Goal: Ask a question

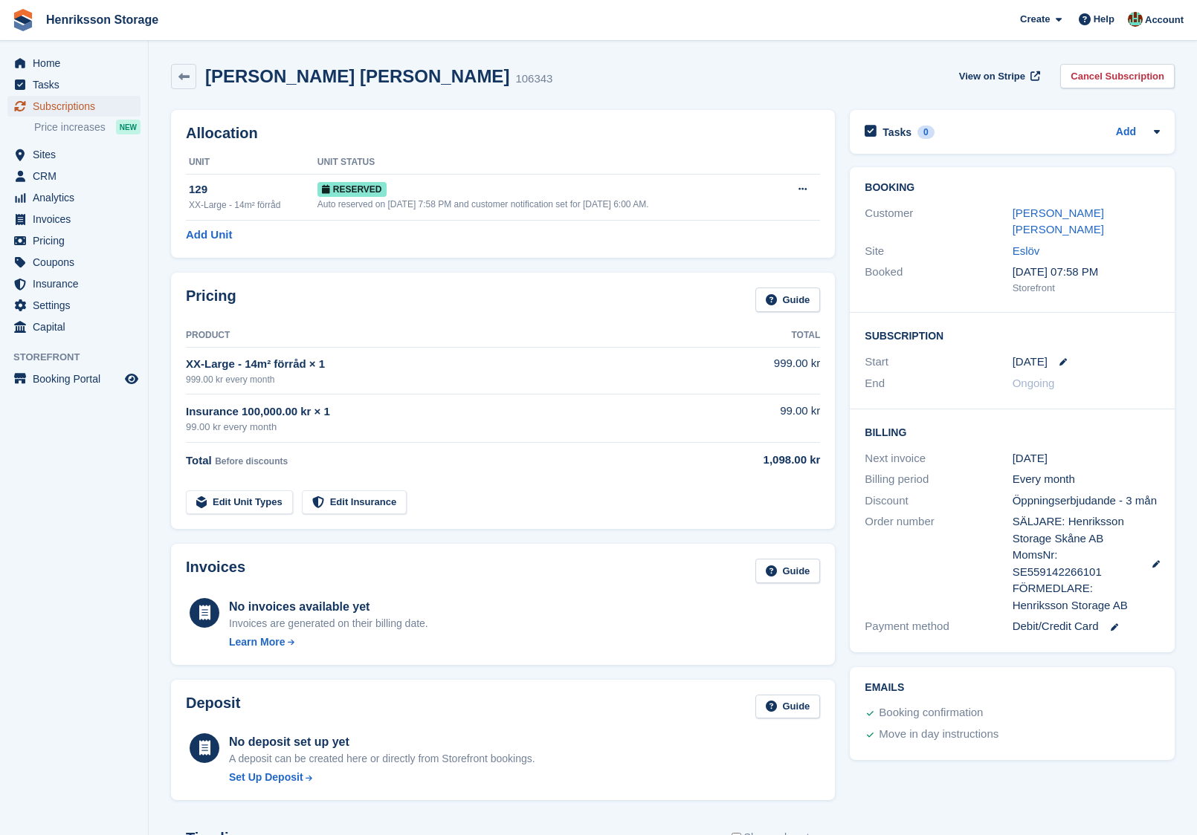
click at [84, 105] on span "Subscriptions" at bounding box center [77, 106] width 89 height 21
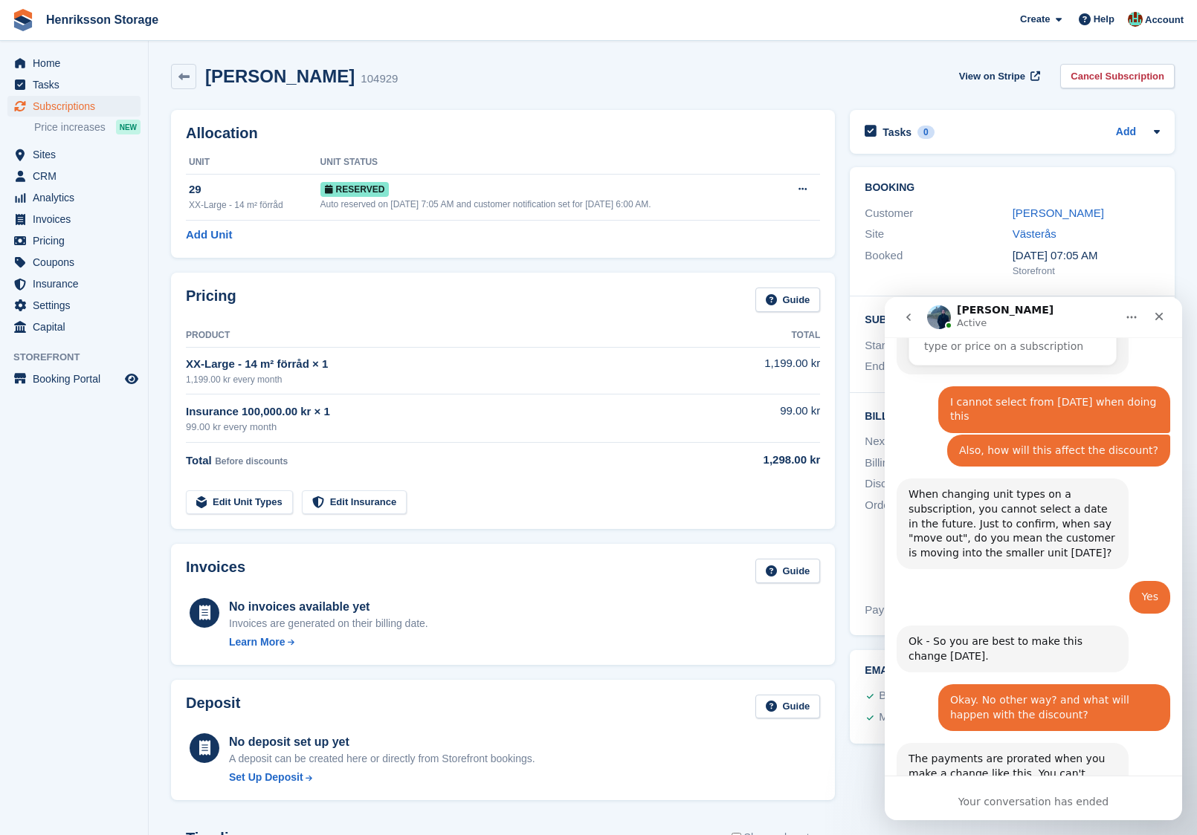
scroll to position [5776, 0]
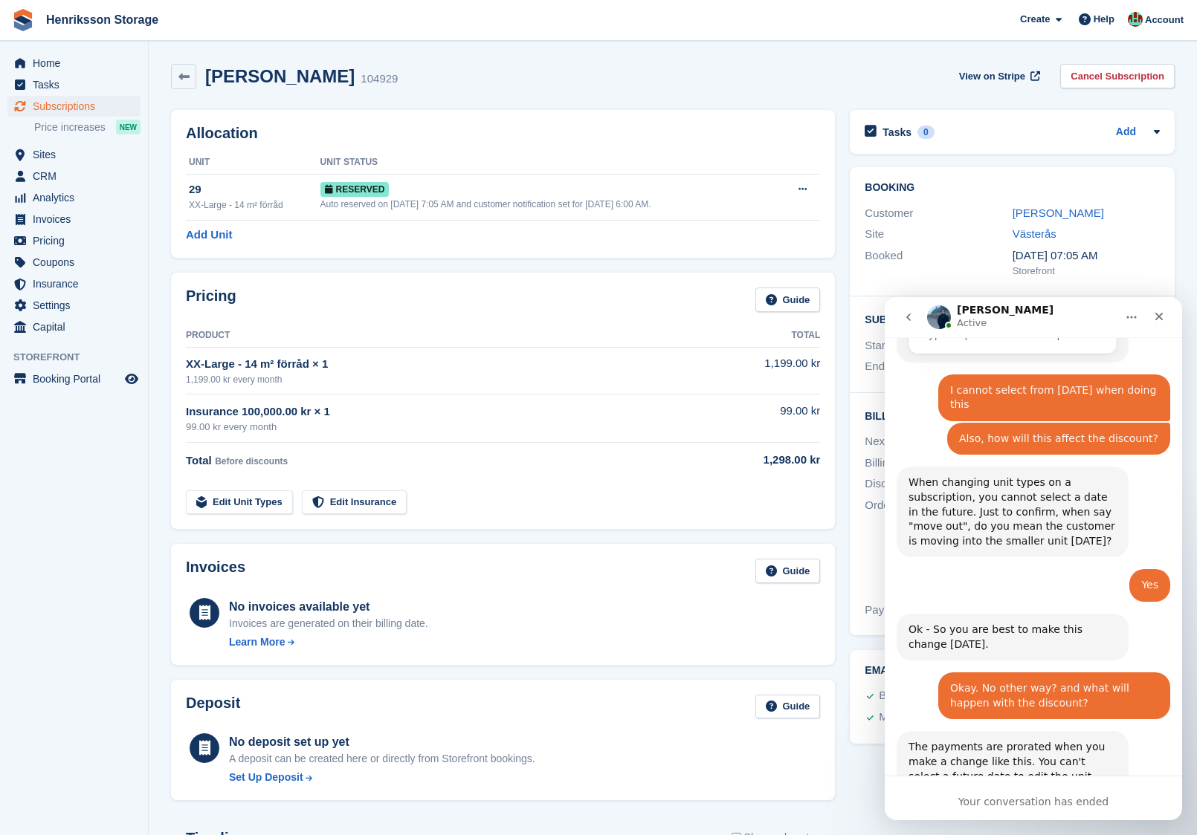
click at [987, 740] on div "The payments are prorated when you make a change like this. You can't select a …" at bounding box center [1012, 776] width 208 height 73
click at [1015, 740] on div "The payments are prorated when you make a change like this. You can't select a …" at bounding box center [1012, 776] width 208 height 73
click at [959, 740] on div "The payments are prorated when you make a change like this. You can't select a …" at bounding box center [1012, 776] width 208 height 73
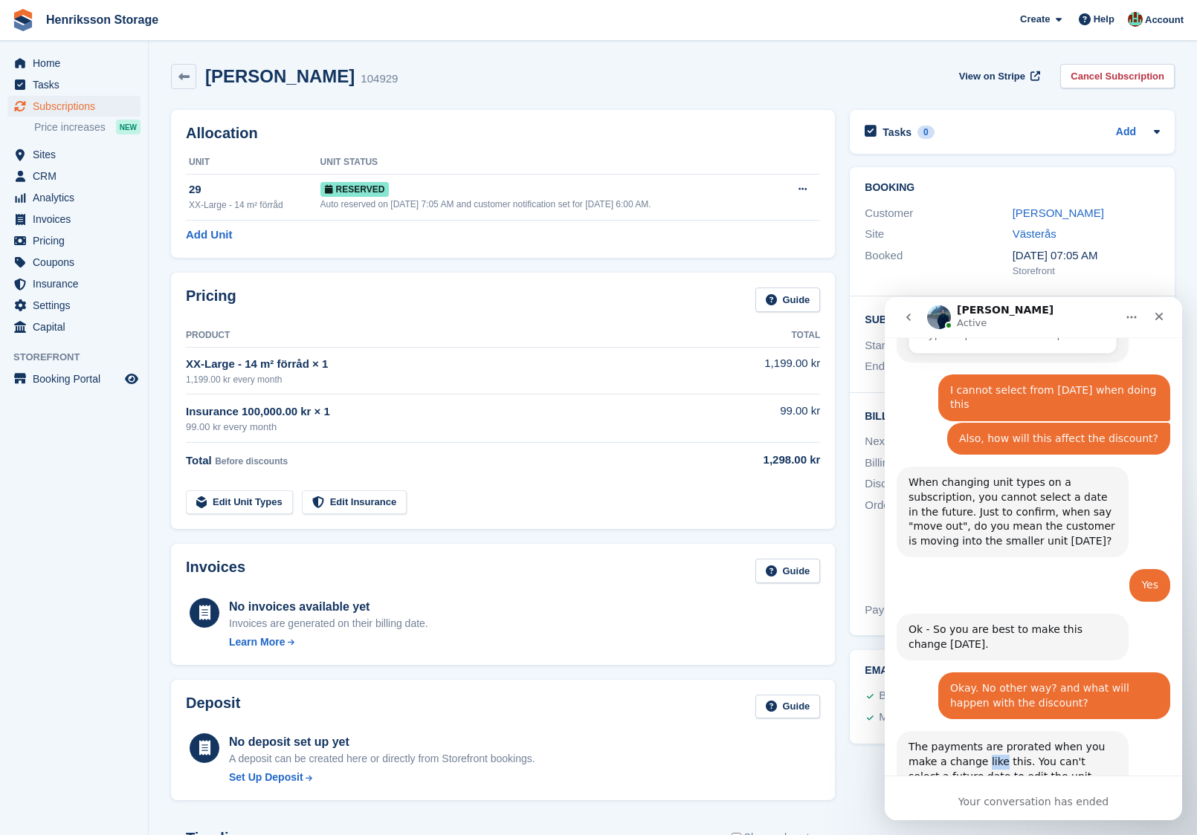
click at [959, 740] on div "The payments are prorated when you make a change like this. You can't select a …" at bounding box center [1012, 776] width 208 height 73
click at [990, 740] on div "The payments are prorated when you make a change like this. You can't select a …" at bounding box center [1012, 776] width 208 height 73
drag, startPoint x: 1003, startPoint y: 587, endPoint x: 1039, endPoint y: 606, distance: 40.9
click at [1039, 740] on div "The payments are prorated when you make a change like this. You can't select a …" at bounding box center [1012, 776] width 208 height 73
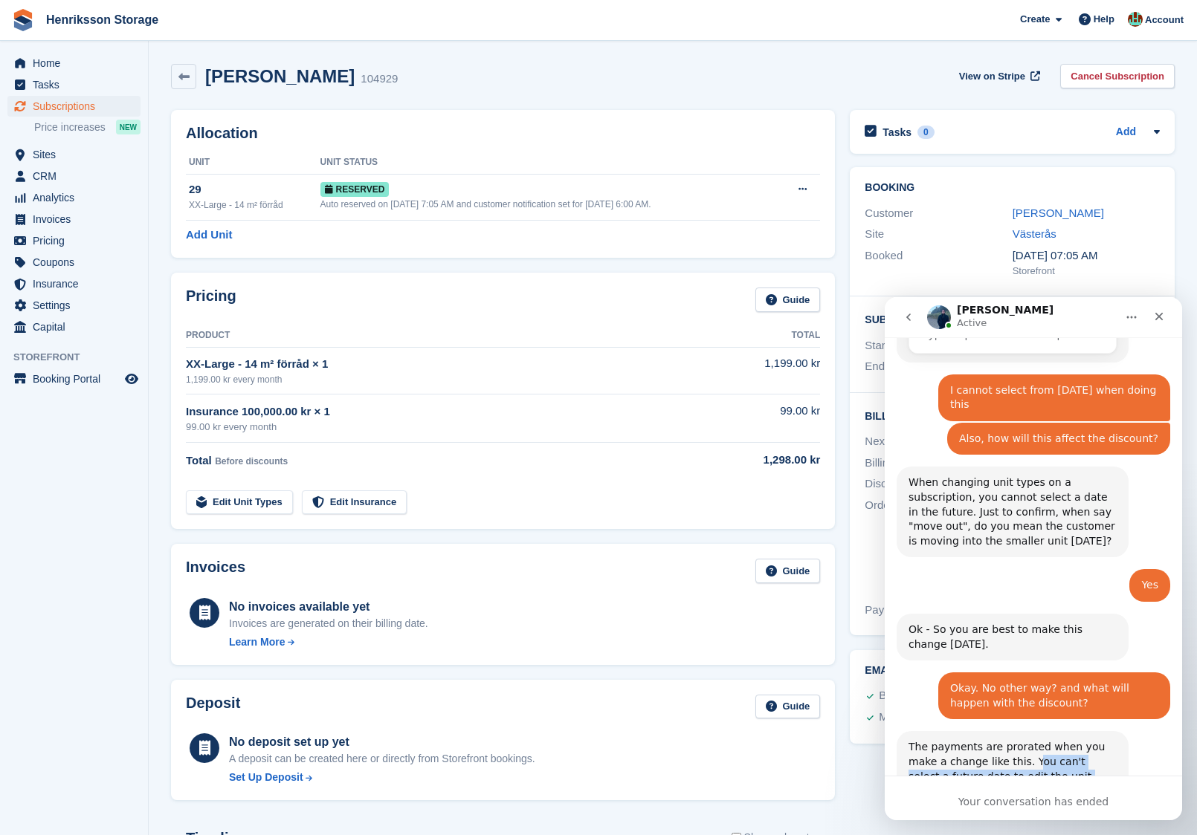
click at [1039, 740] on div "The payments are prorated when you make a change like this. You can't select a …" at bounding box center [1012, 776] width 208 height 73
click at [1021, 740] on div "The payments are prorated when you make a change like this. You can't select a …" at bounding box center [1012, 776] width 208 height 73
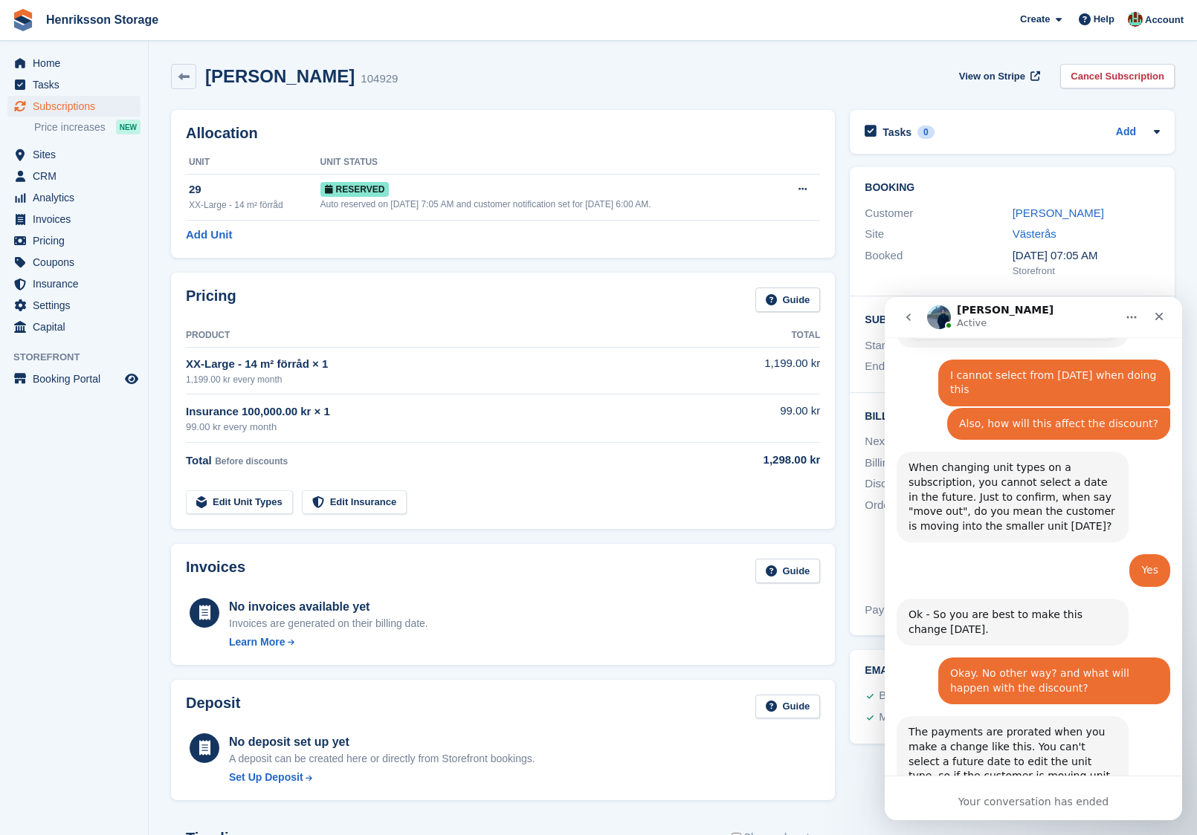
drag, startPoint x: 1039, startPoint y: 605, endPoint x: 1051, endPoint y: 608, distance: 12.3
click at [1051, 725] on div "The payments are prorated when you make a change like this. You can't select a …" at bounding box center [1012, 761] width 208 height 73
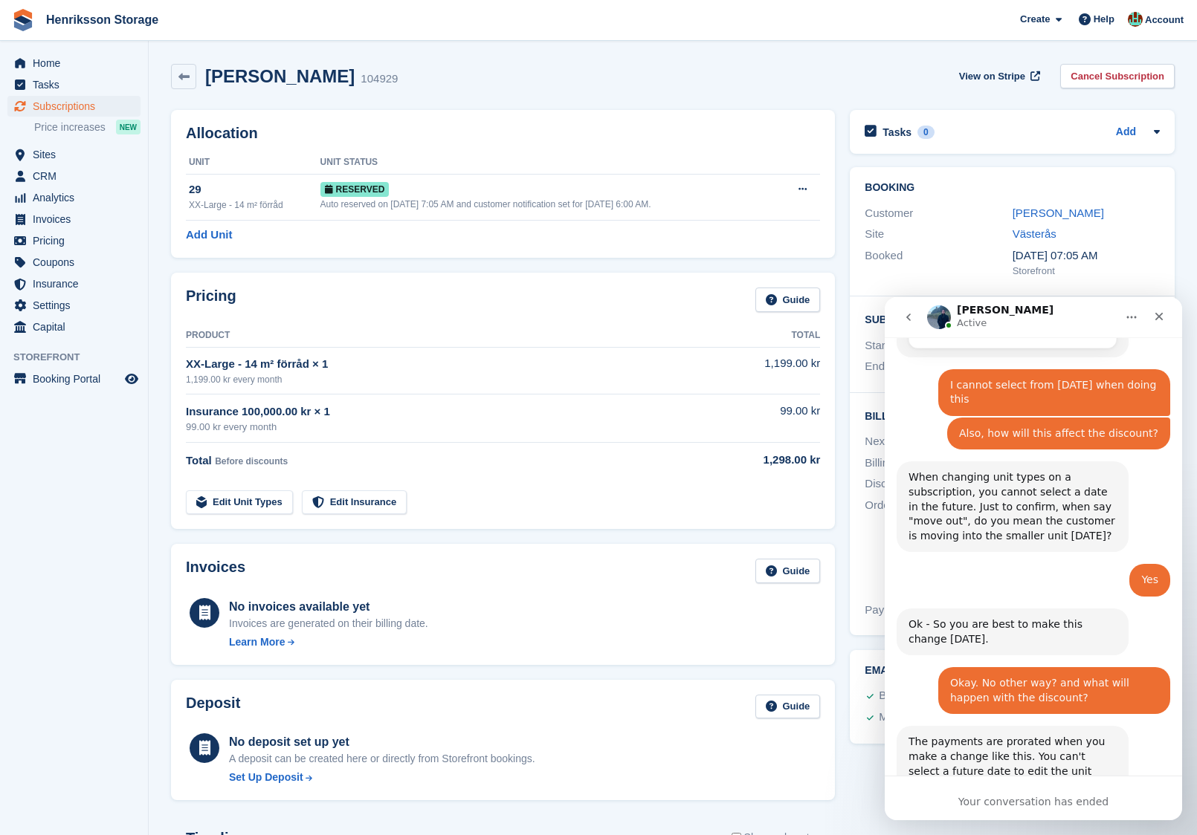
click at [1051, 735] on div "The payments are prorated when you make a change like this. You can't select a …" at bounding box center [1012, 771] width 208 height 73
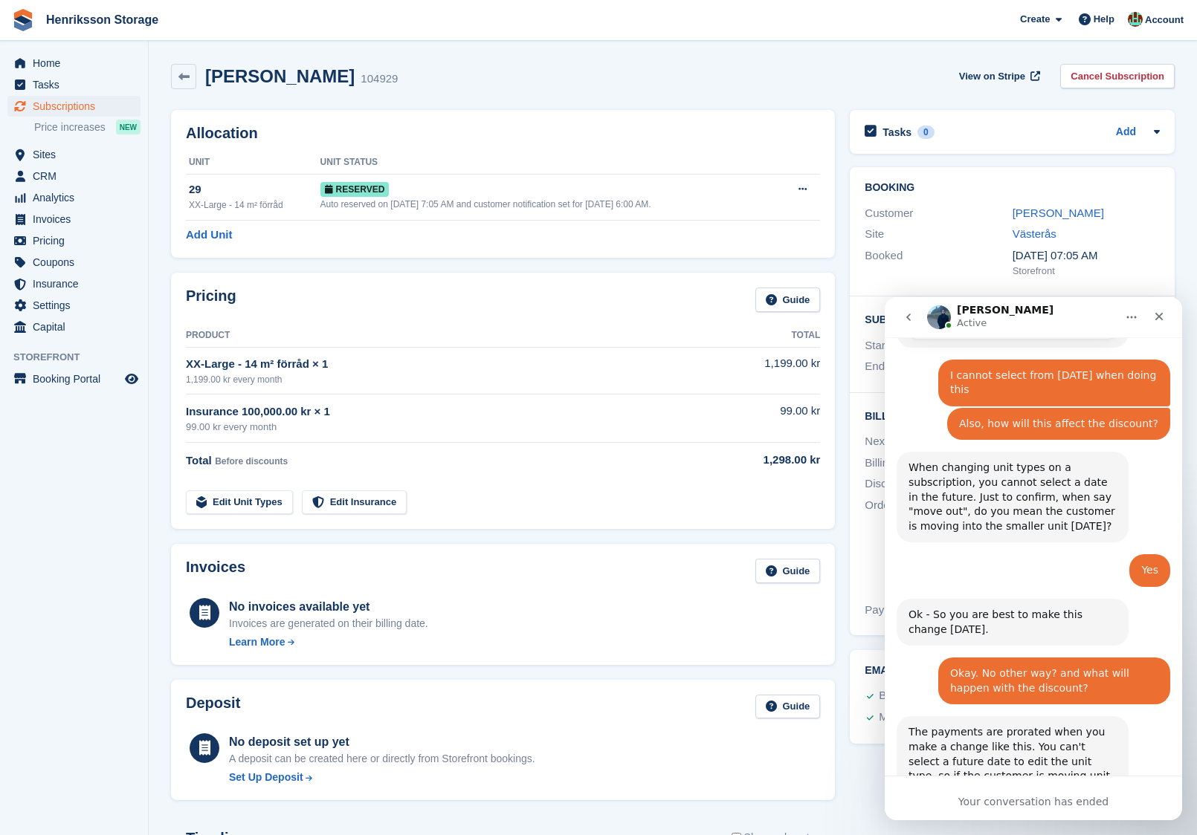
click at [1032, 725] on div "The payments are prorated when you make a change like this. You can't select a …" at bounding box center [1012, 761] width 208 height 73
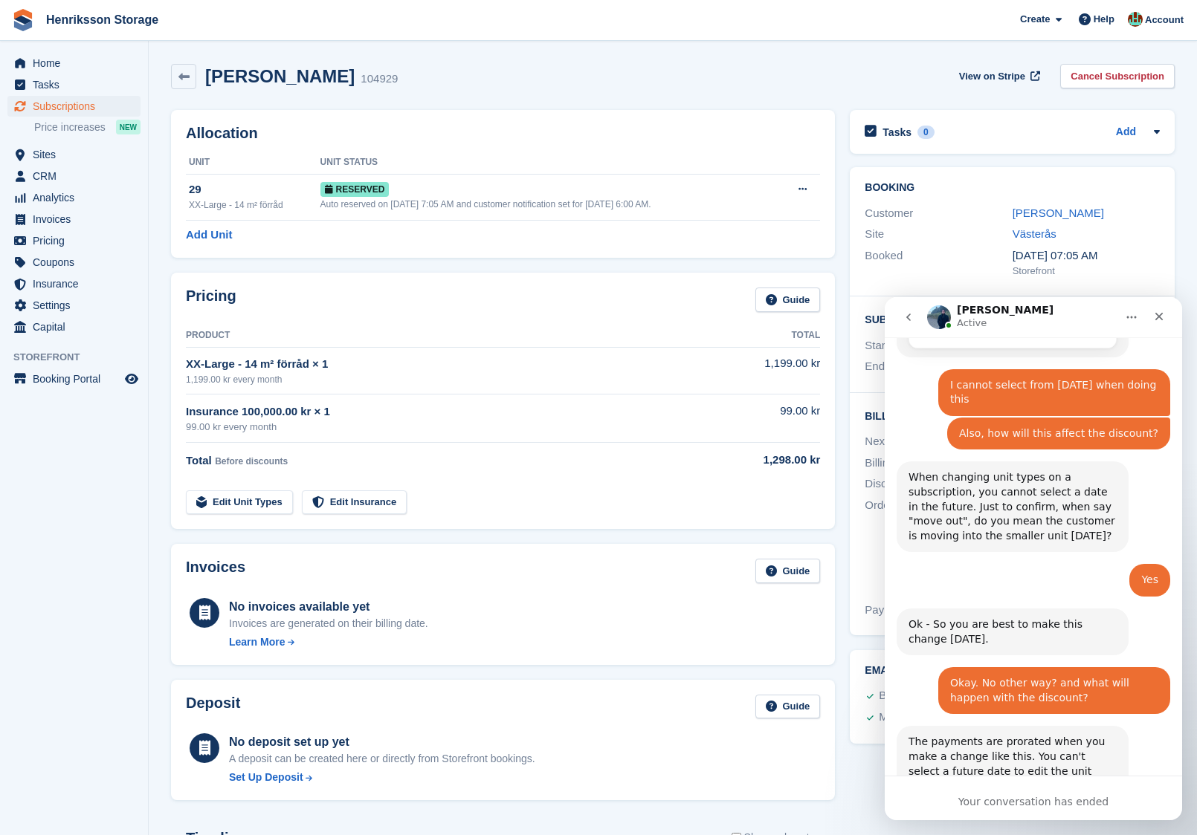
click at [1032, 735] on div "The payments are prorated when you make a change like this. You can't select a …" at bounding box center [1012, 771] width 208 height 73
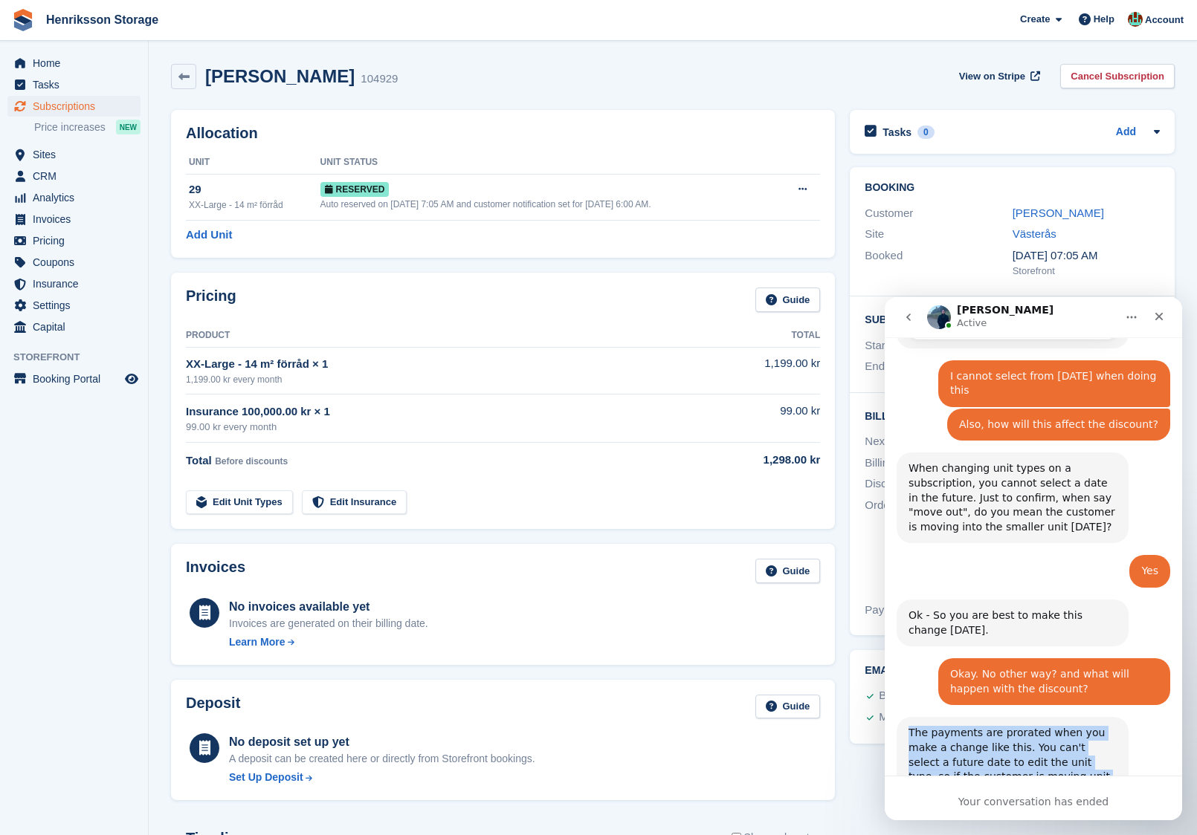
click at [1032, 726] on div "The payments are prorated when you make a change like this. You can't select a …" at bounding box center [1012, 762] width 208 height 73
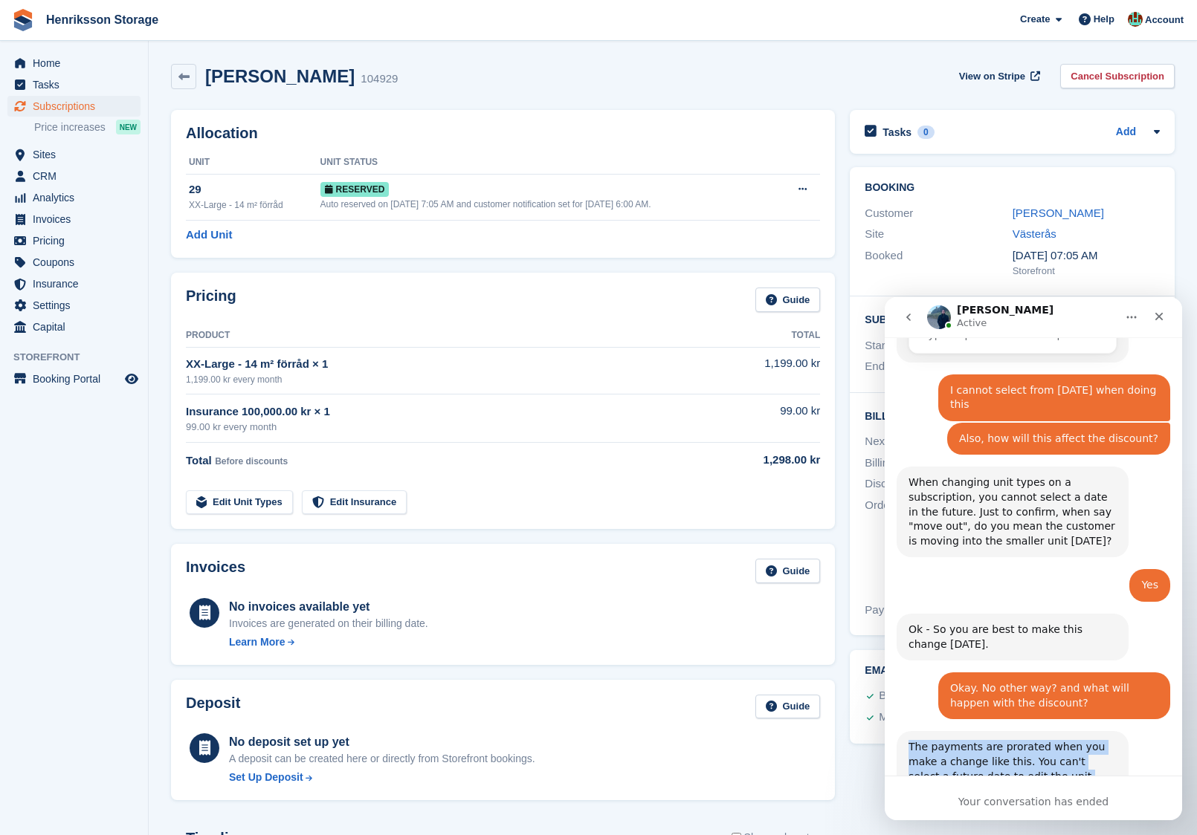
click at [1045, 740] on div "The payments are prorated when you make a change like this. You can't select a …" at bounding box center [1012, 776] width 208 height 73
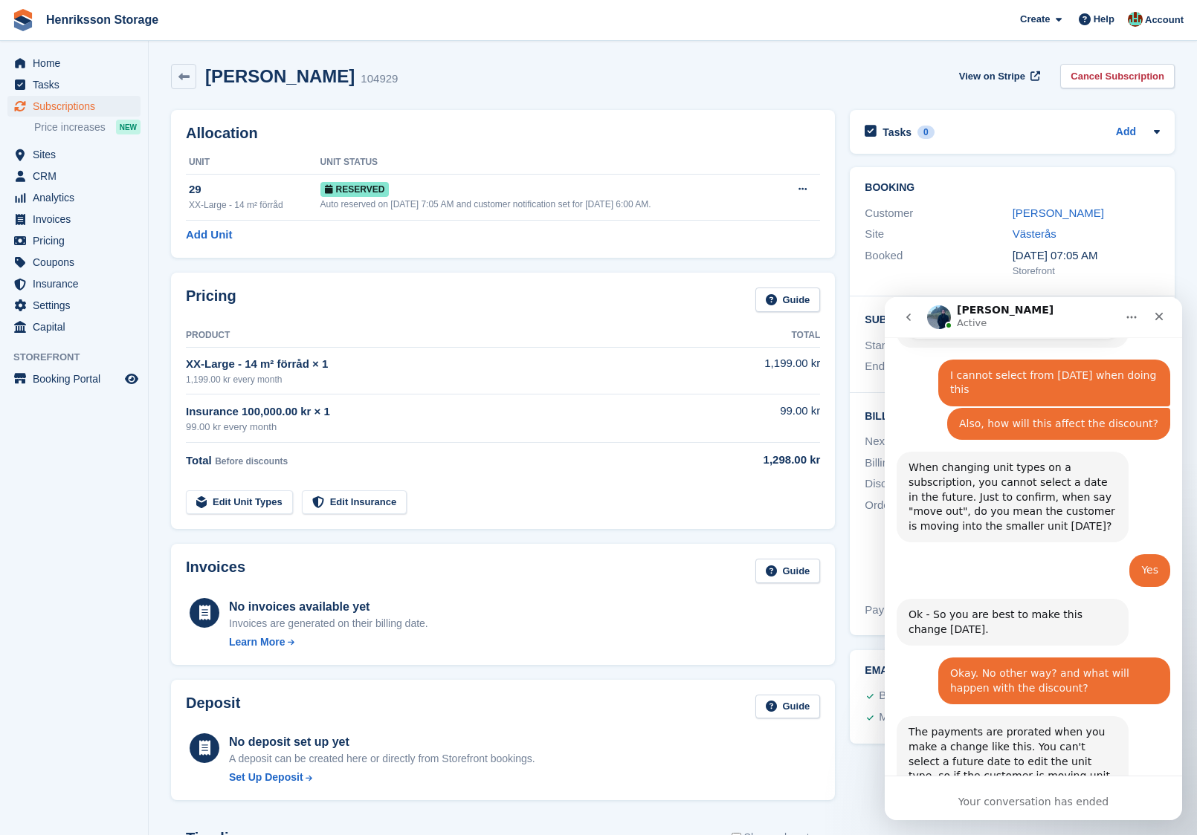
click at [976, 725] on div "The payments are prorated when you make a change like this. You can't select a …" at bounding box center [1012, 761] width 208 height 73
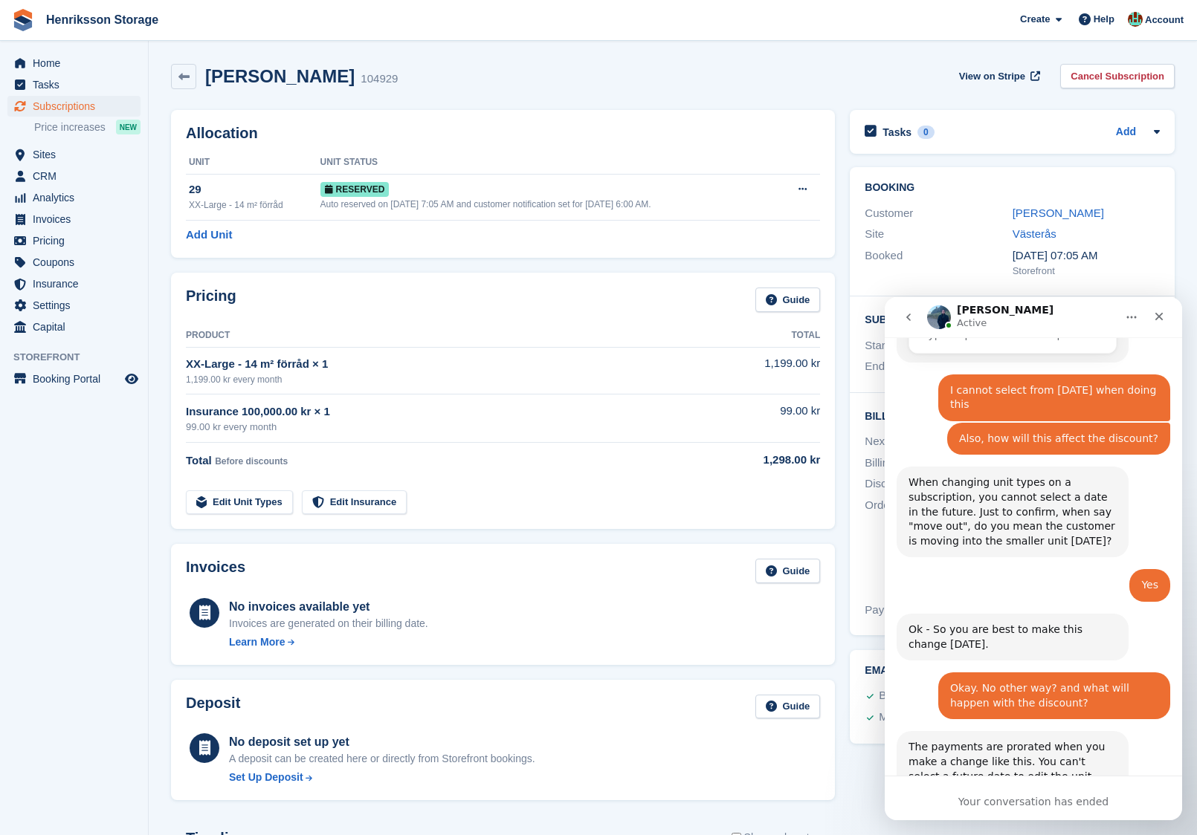
drag, startPoint x: 982, startPoint y: 627, endPoint x: 928, endPoint y: 580, distance: 72.2
click at [928, 740] on div "The payments are prorated when you make a change like this. You can't select a …" at bounding box center [1012, 776] width 208 height 73
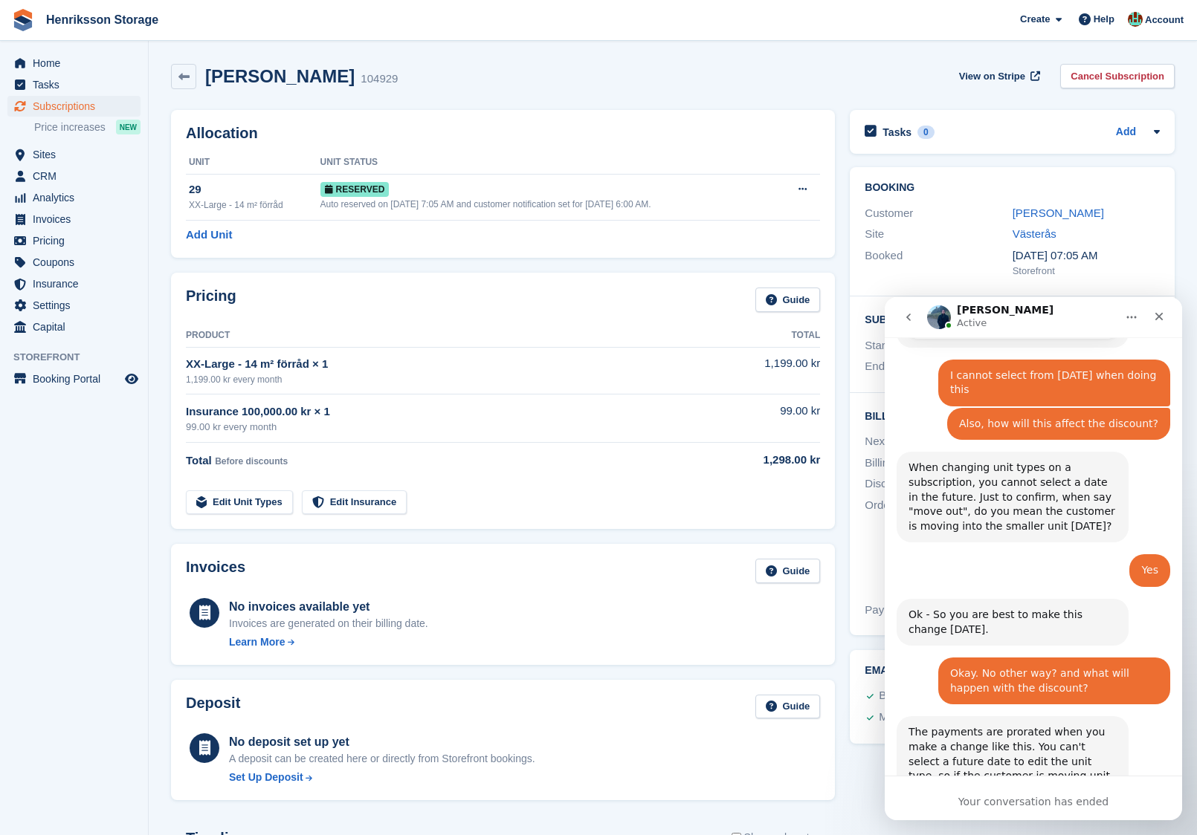
scroll to position [5790, 0]
click at [974, 725] on div "The payments are prorated when you make a change like this. You can't select a …" at bounding box center [1012, 761] width 208 height 73
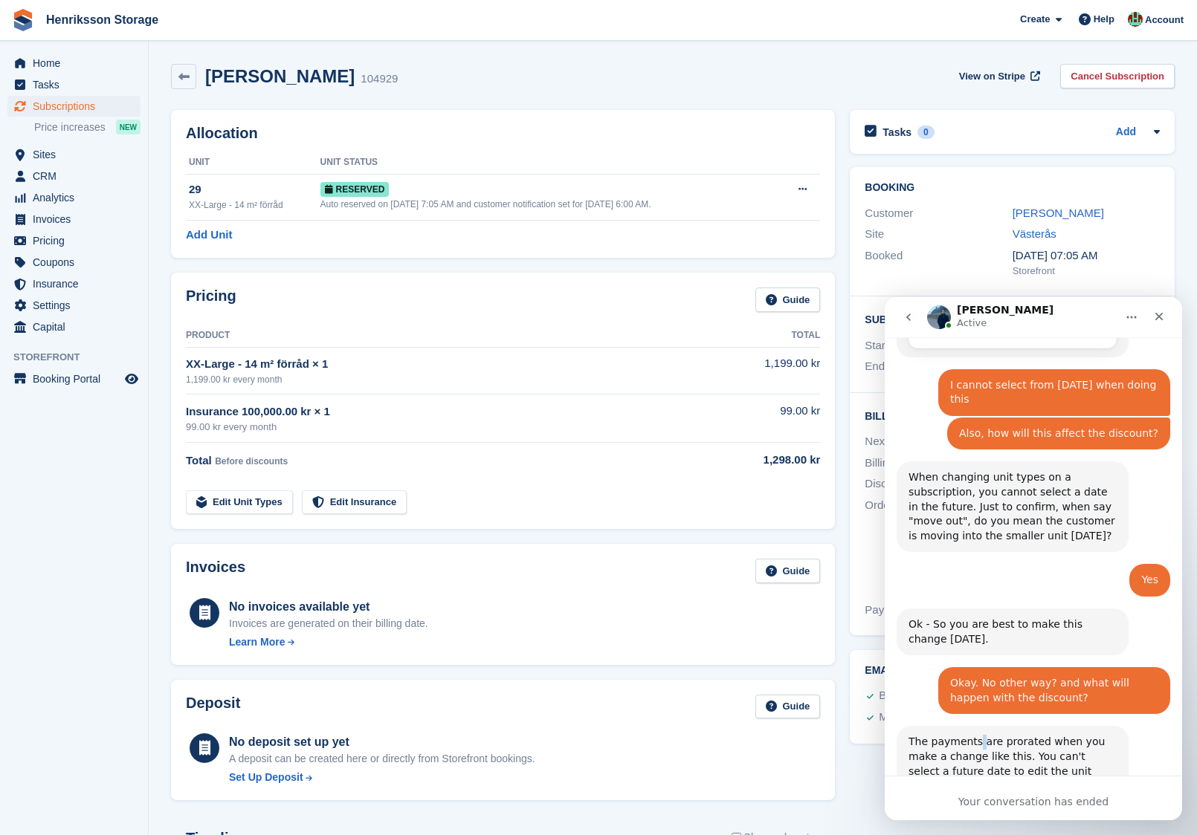
click at [974, 735] on div "The payments are prorated when you make a change like this. You can't select a …" at bounding box center [1012, 771] width 208 height 73
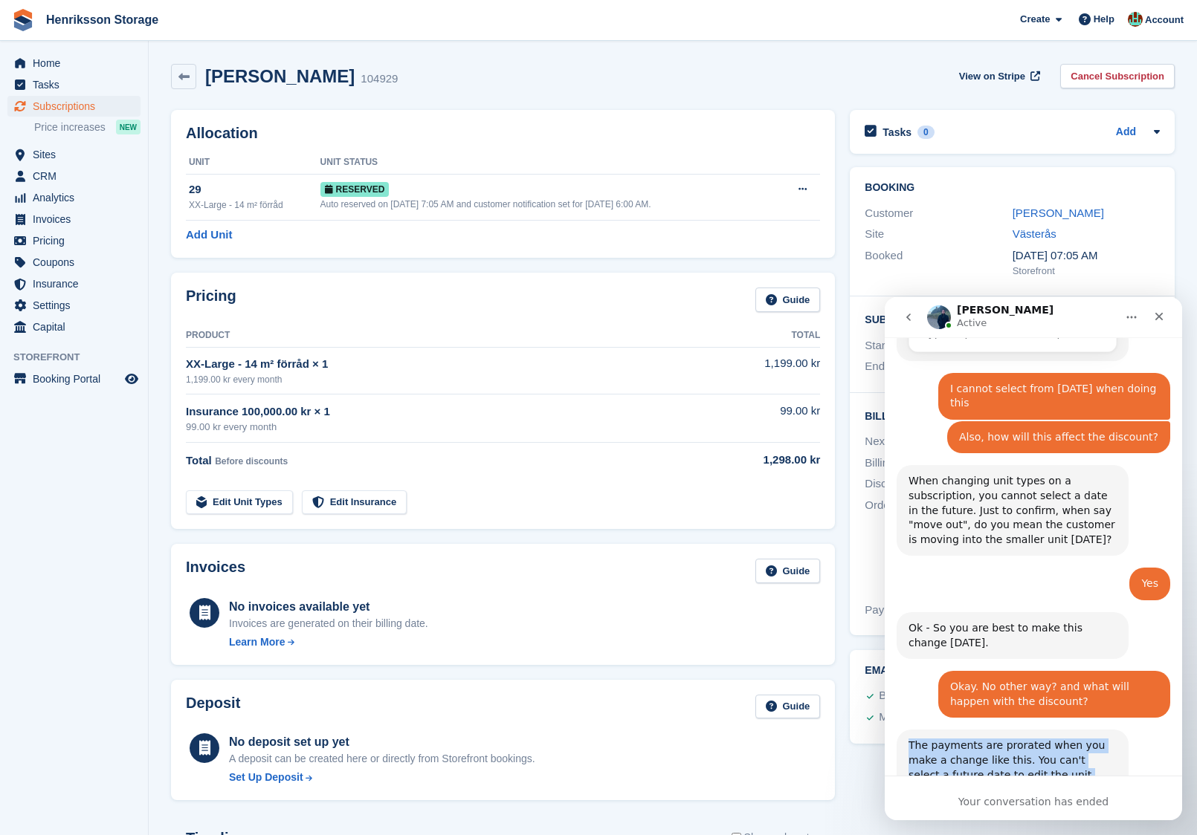
scroll to position [5776, 0]
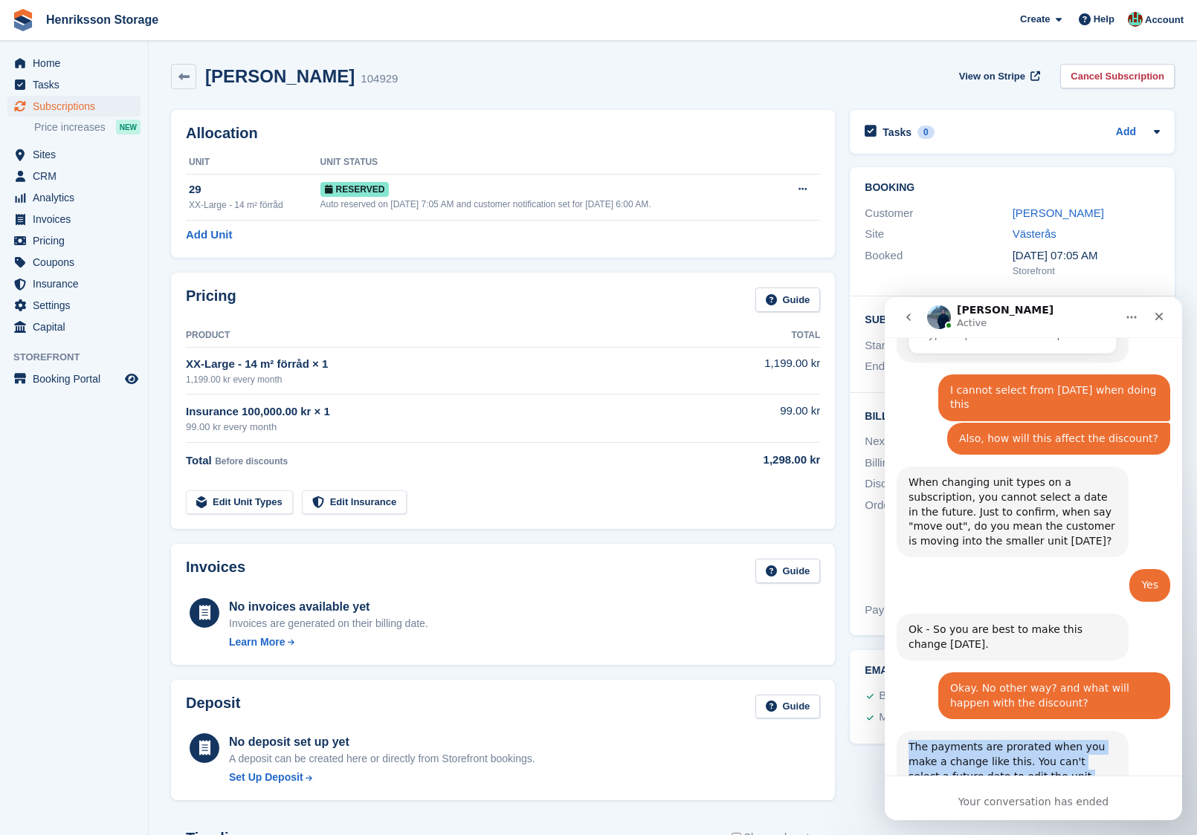
click at [905, 317] on icon "go back" at bounding box center [908, 317] width 12 height 12
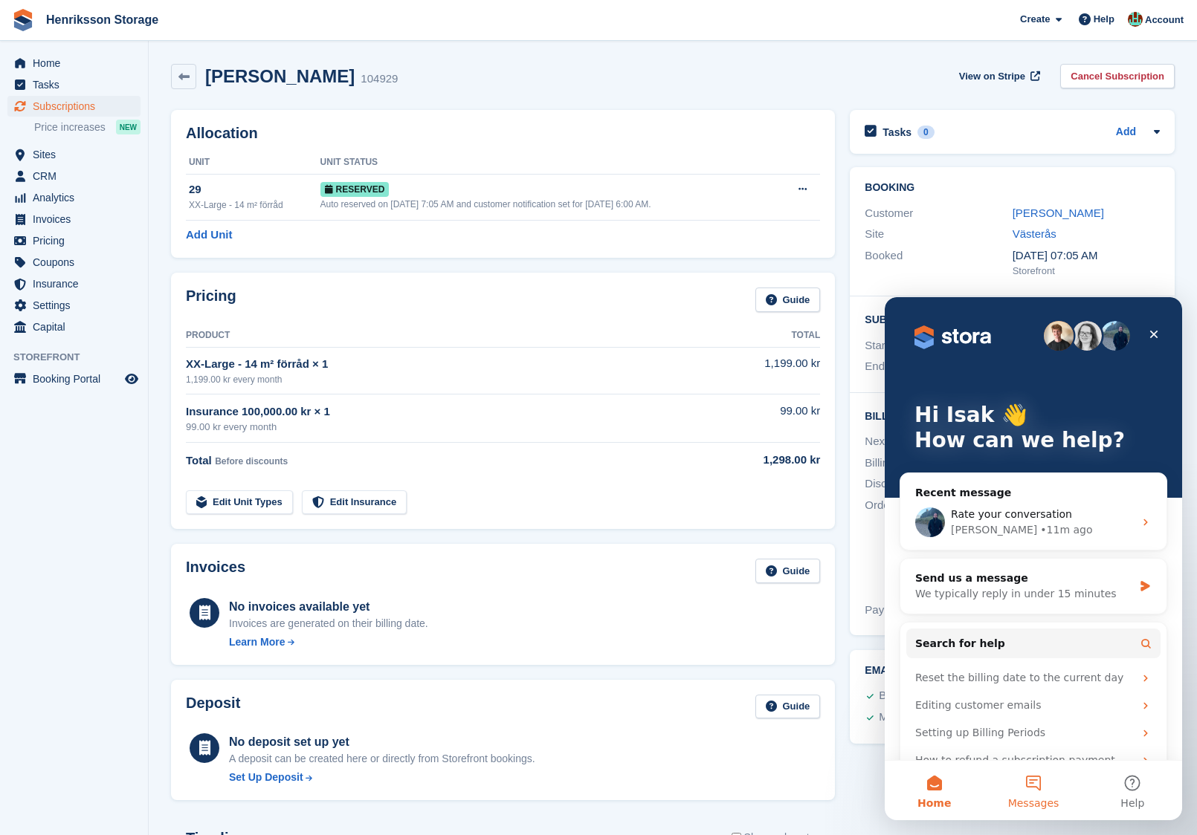
click at [1032, 782] on button "Messages" at bounding box center [1032, 790] width 99 height 59
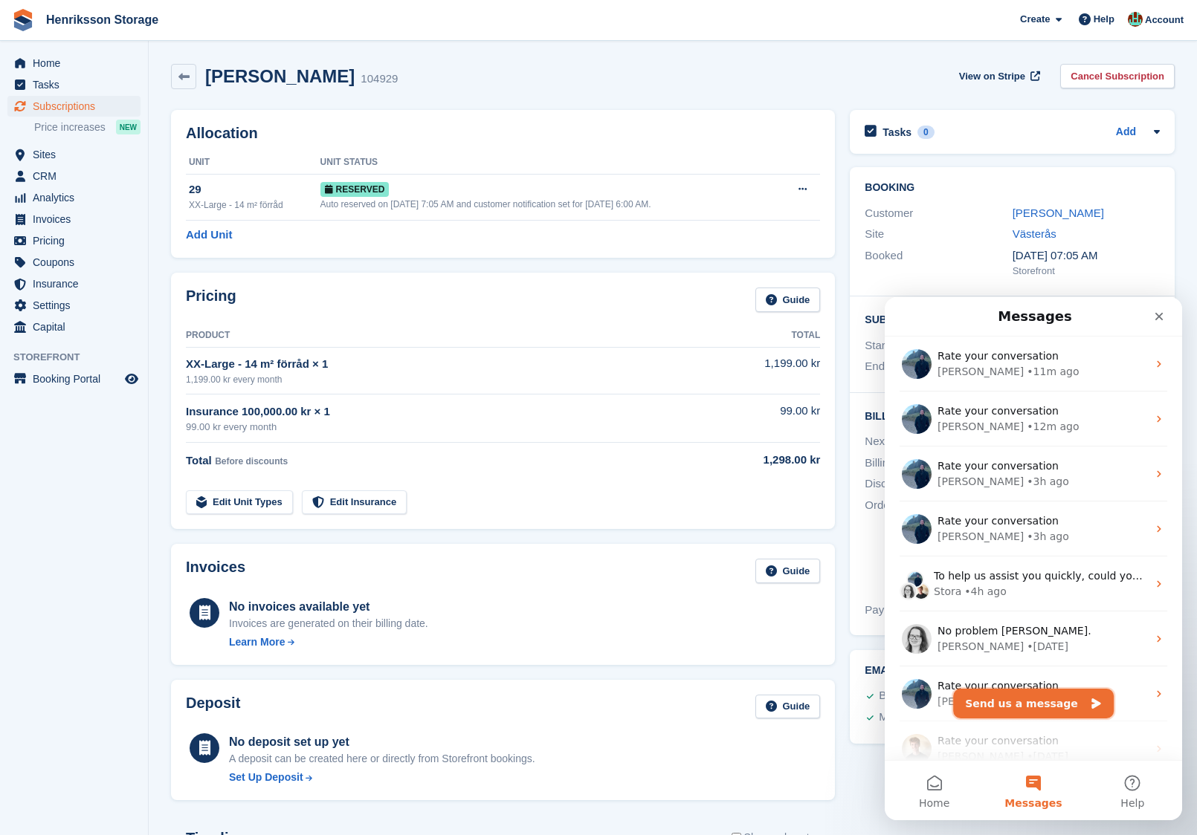
click at [1016, 709] on button "Send us a message" at bounding box center [1033, 704] width 161 height 30
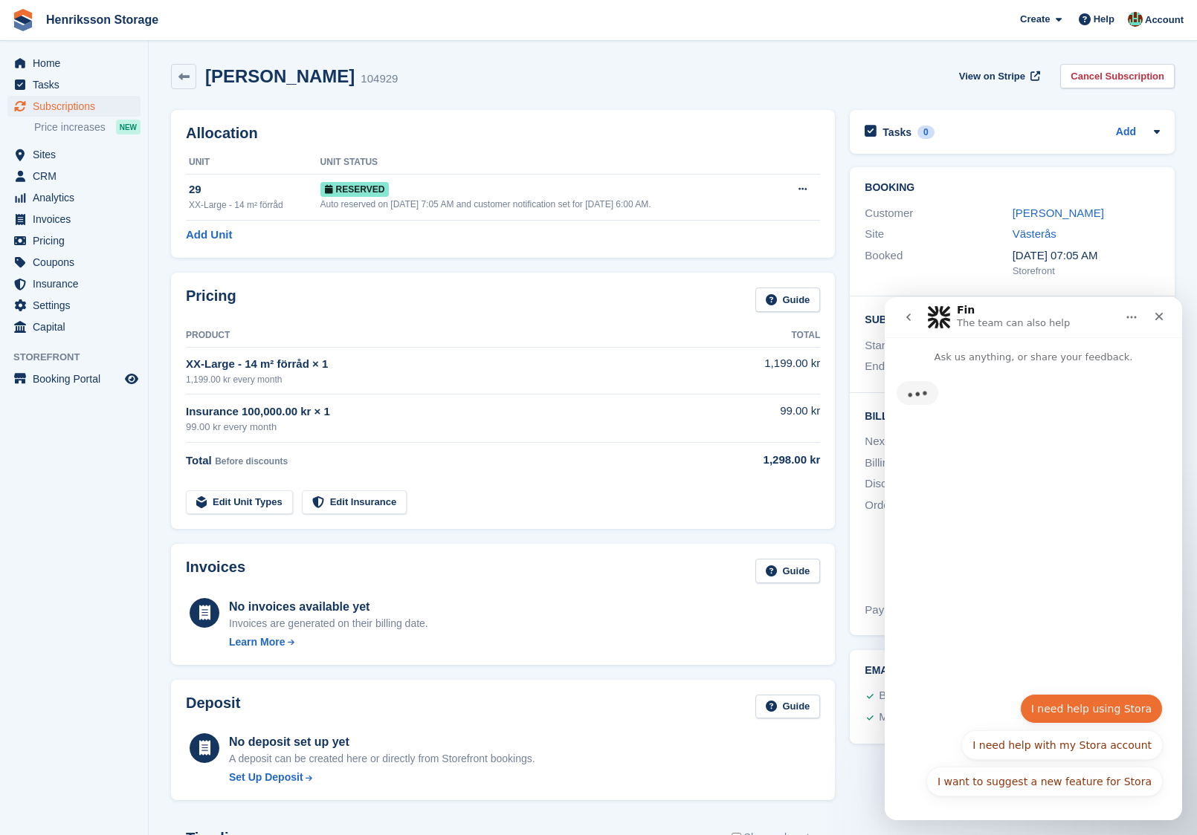
click at [1084, 710] on button "I need help using Stora" at bounding box center [1091, 709] width 143 height 30
